Goal: Information Seeking & Learning: Compare options

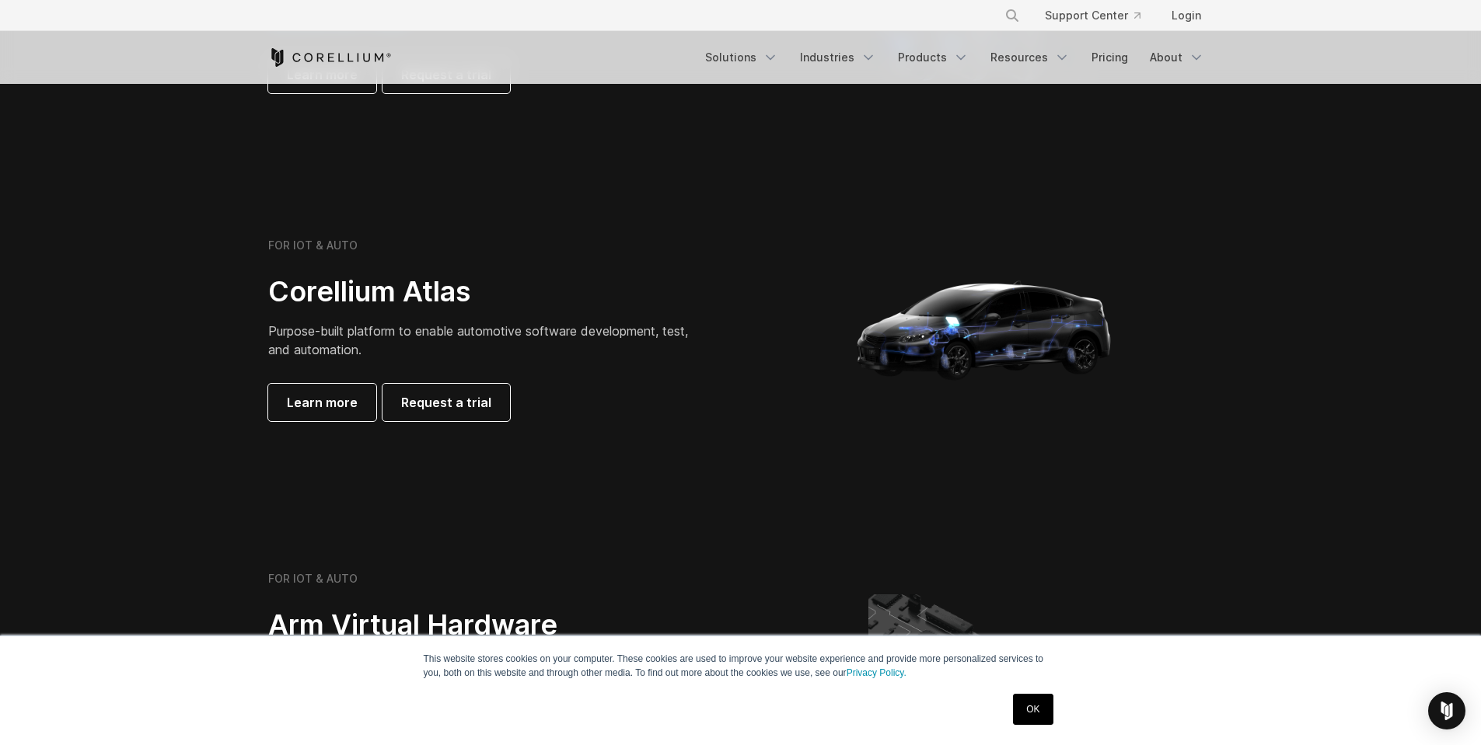
scroll to position [1364, 0]
